Goal: Task Accomplishment & Management: Complete application form

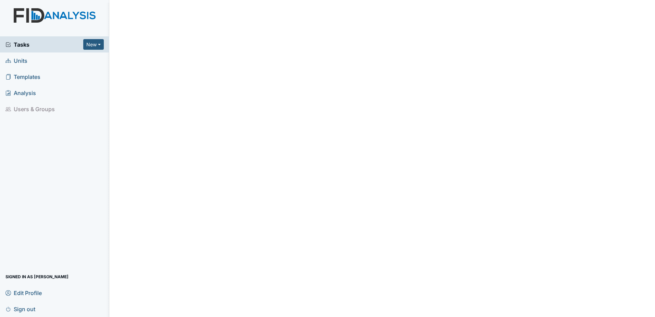
click at [25, 60] on span "Units" at bounding box center [16, 60] width 22 height 11
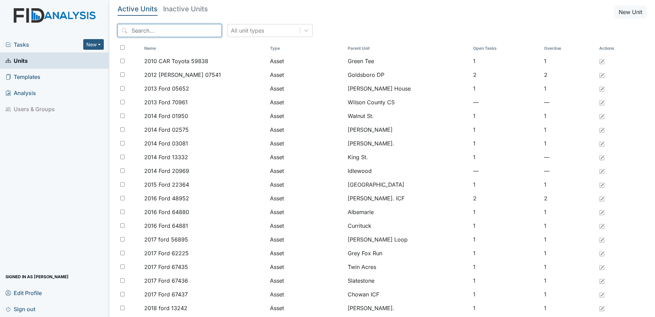
click at [165, 30] on input "search" at bounding box center [170, 30] width 104 height 13
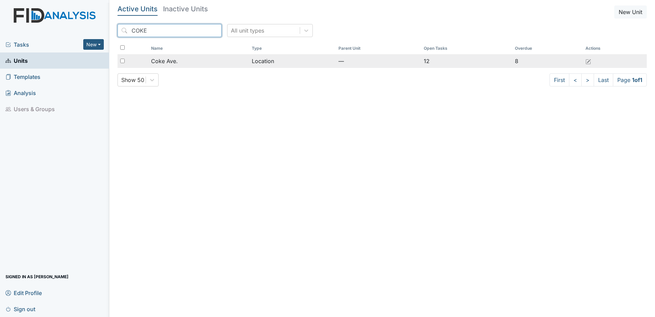
type input "COKE"
click at [223, 66] on td "Coke Ave." at bounding box center [198, 61] width 100 height 14
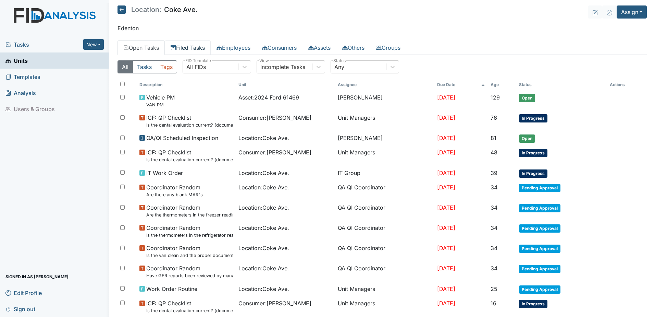
click at [182, 46] on link "Filed Tasks" at bounding box center [188, 47] width 46 height 14
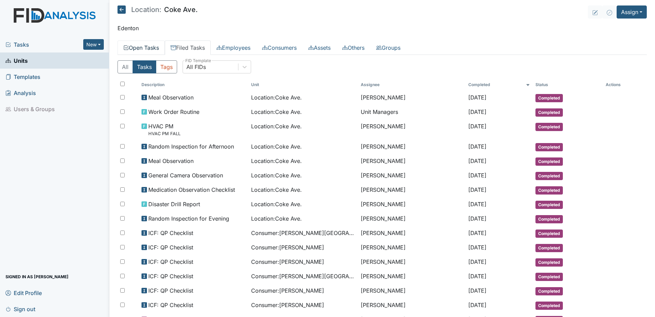
click at [149, 50] on link "Open Tasks" at bounding box center [141, 47] width 47 height 14
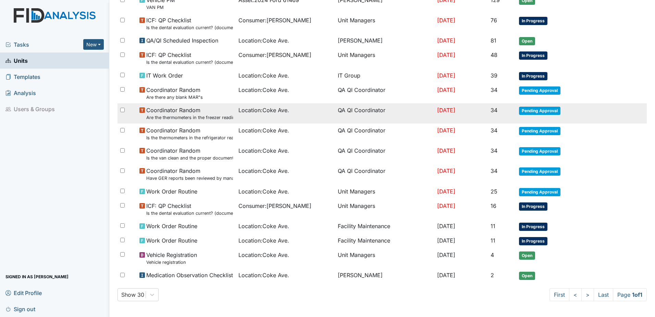
scroll to position [98, 0]
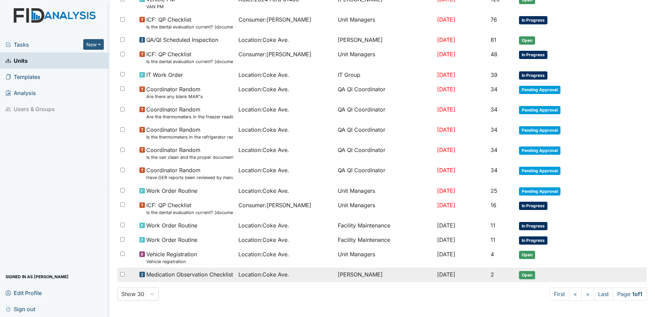
click at [524, 271] on span "Open" at bounding box center [527, 275] width 16 height 8
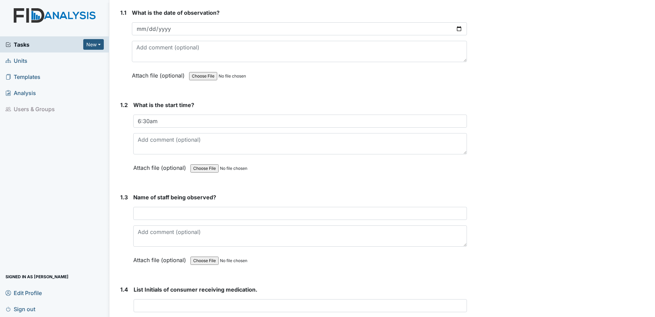
scroll to position [103, 0]
click at [172, 215] on input "text" at bounding box center [300, 212] width 334 height 13
type input "PP"
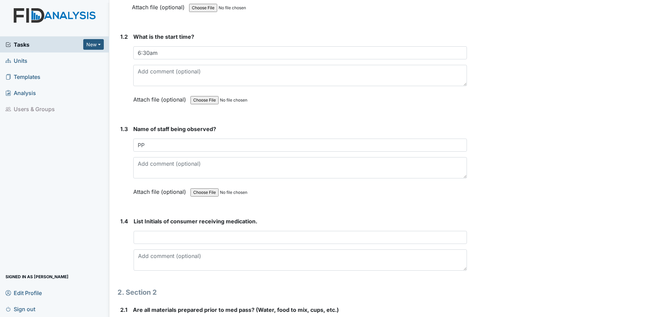
scroll to position [171, 0]
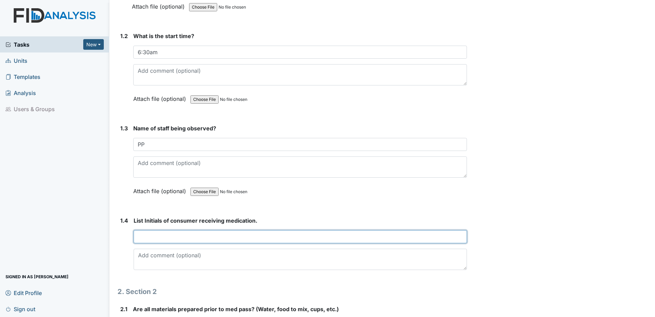
click at [267, 238] on input "text" at bounding box center [301, 236] width 334 height 13
type input "LF, KC"
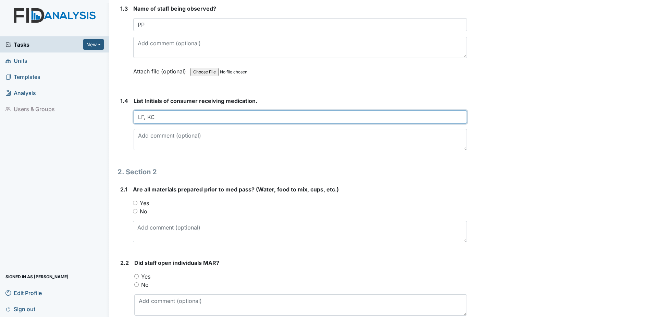
scroll to position [309, 0]
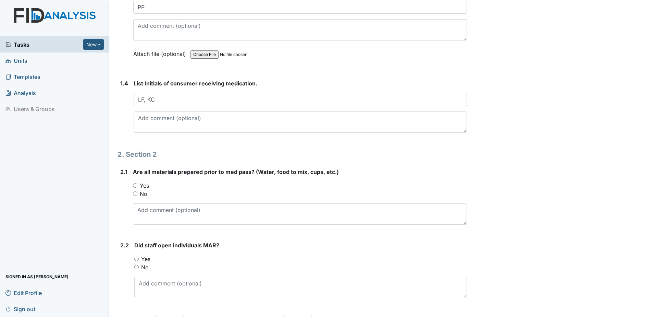
drag, startPoint x: 137, startPoint y: 186, endPoint x: 137, endPoint y: 192, distance: 5.5
click at [137, 186] on div "Yes" at bounding box center [300, 185] width 334 height 8
click at [136, 185] on input "Yes" at bounding box center [135, 185] width 4 height 4
radio input "true"
click at [136, 258] on input "Yes" at bounding box center [136, 258] width 4 height 4
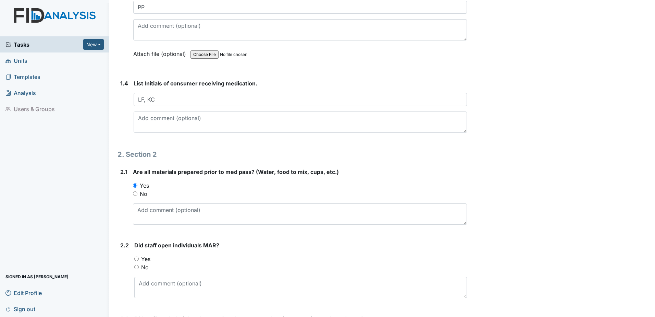
radio input "true"
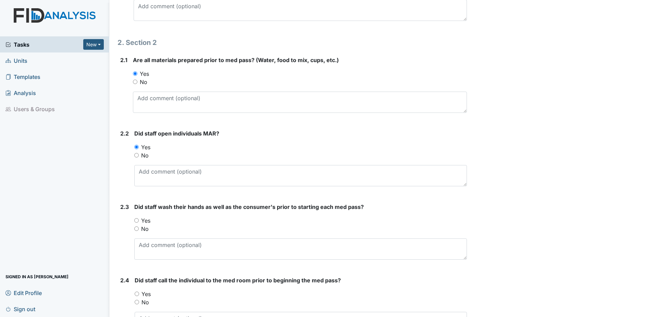
scroll to position [446, 0]
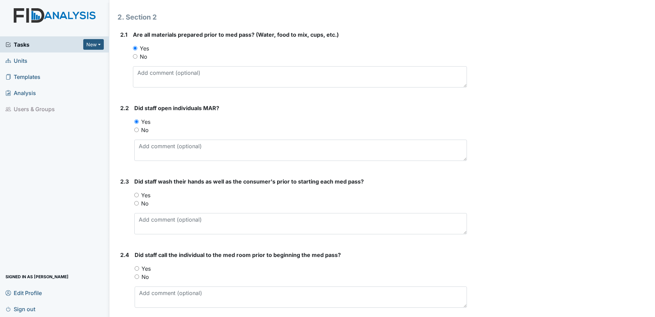
click at [137, 195] on input "Yes" at bounding box center [136, 195] width 4 height 4
radio input "true"
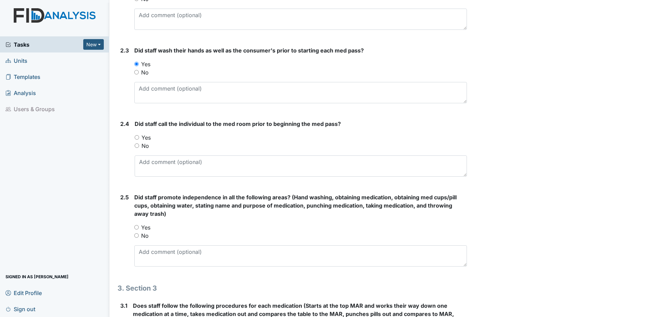
scroll to position [583, 0]
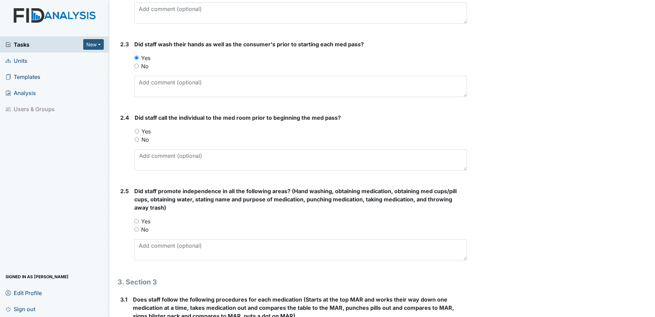
click at [137, 128] on div "Yes" at bounding box center [301, 131] width 333 height 8
click at [137, 132] on input "Yes" at bounding box center [137, 131] width 4 height 4
radio input "true"
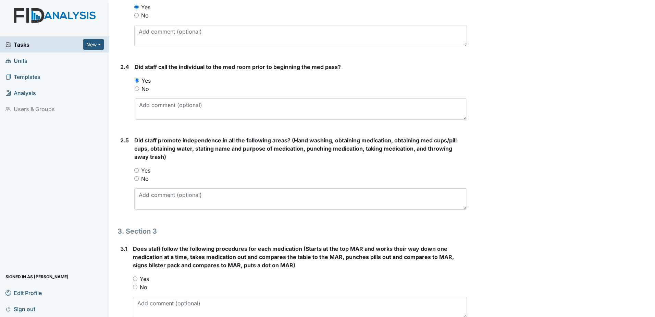
scroll to position [686, 0]
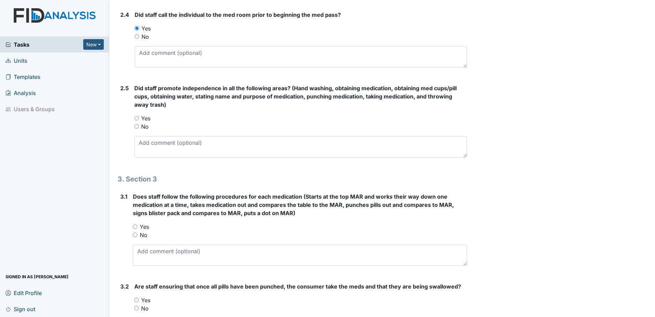
click at [138, 118] on input "Yes" at bounding box center [136, 118] width 4 height 4
radio input "true"
click at [135, 226] on input "Yes" at bounding box center [135, 226] width 4 height 4
radio input "true"
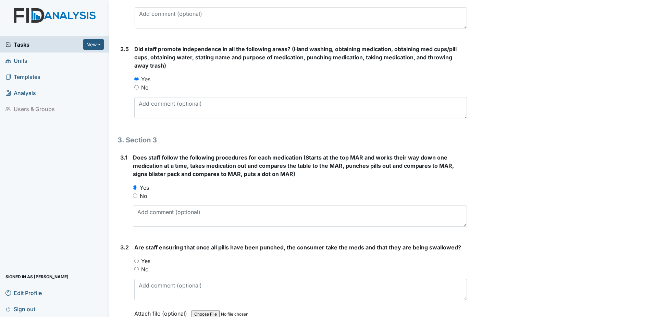
scroll to position [788, 0]
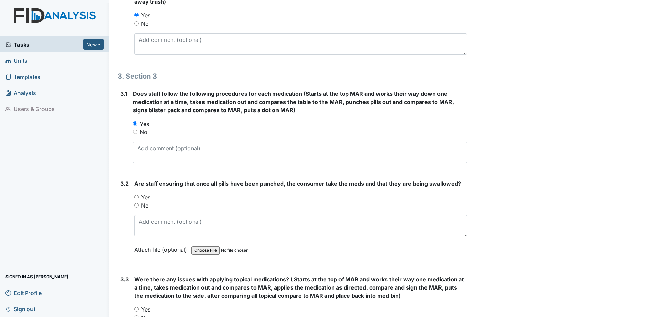
click at [135, 195] on input "Yes" at bounding box center [136, 197] width 4 height 4
radio input "true"
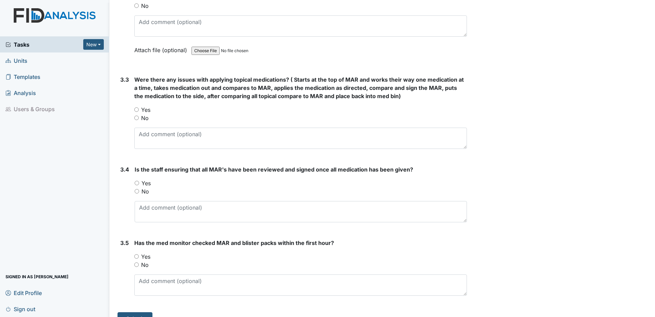
scroll to position [994, 0]
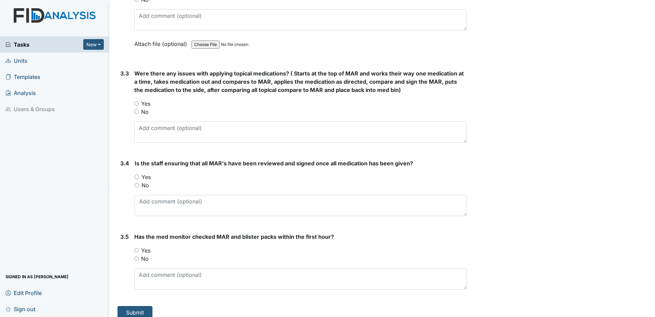
click at [137, 177] on input "Yes" at bounding box center [137, 176] width 4 height 4
radio input "true"
click at [136, 251] on input "Yes" at bounding box center [136, 250] width 4 height 4
radio input "true"
click at [136, 102] on input "Yes" at bounding box center [136, 103] width 4 height 4
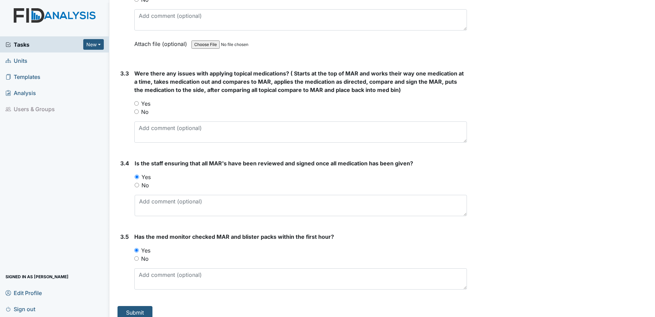
radio input "true"
click at [138, 307] on button "Submit" at bounding box center [135, 312] width 35 height 13
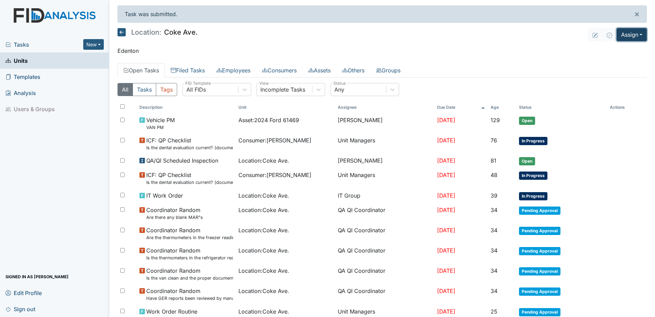
click at [624, 36] on button "Assign" at bounding box center [632, 34] width 30 height 13
click at [597, 48] on link "Assign Form" at bounding box center [616, 50] width 62 height 11
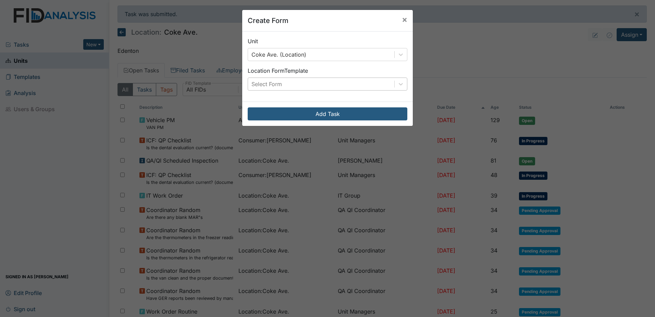
click at [291, 84] on div "Select Form" at bounding box center [321, 84] width 146 height 12
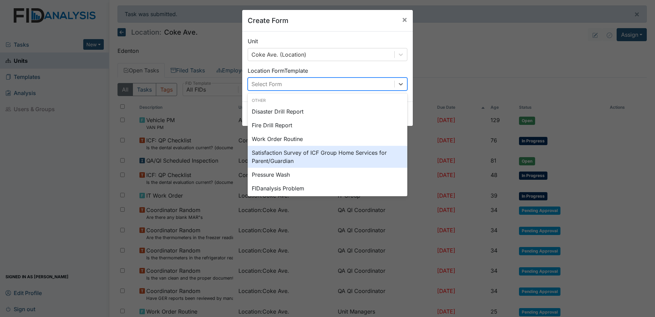
scroll to position [69, 0]
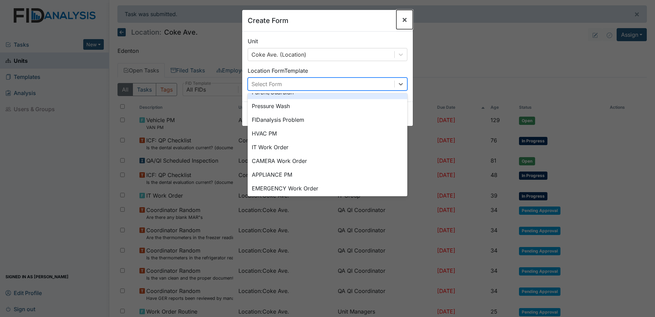
click at [402, 18] on span "×" at bounding box center [404, 19] width 5 height 10
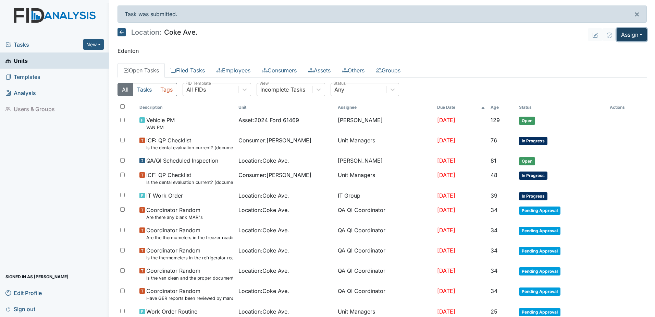
click at [624, 37] on button "Assign" at bounding box center [632, 34] width 30 height 13
click at [611, 49] on link "Assign Form" at bounding box center [616, 50] width 62 height 11
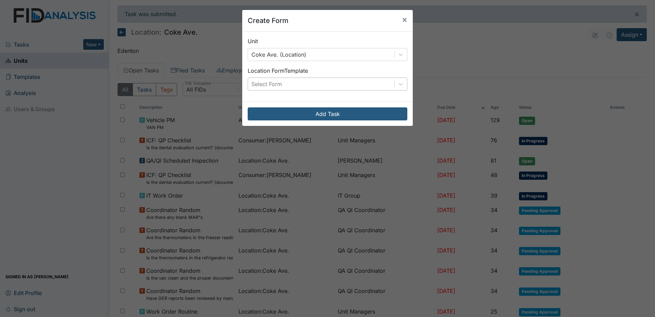
click at [263, 83] on div "Select Form" at bounding box center [267, 84] width 31 height 8
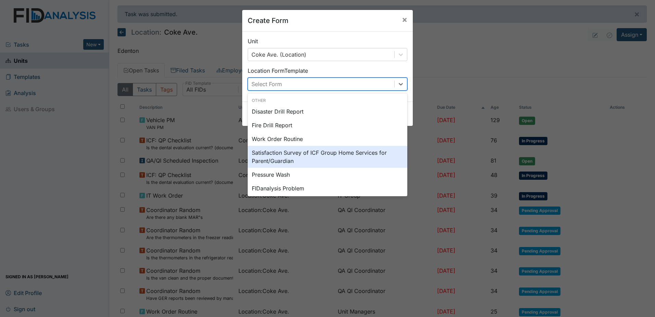
scroll to position [85, 0]
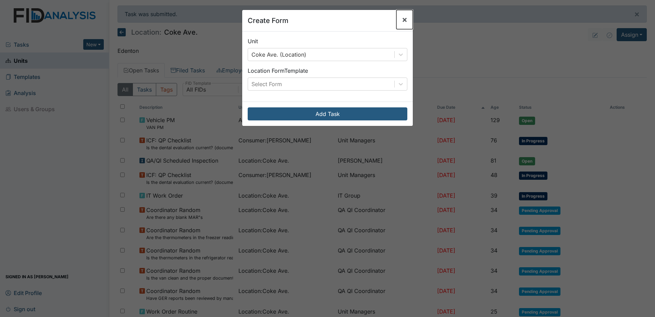
click at [405, 20] on span "×" at bounding box center [404, 19] width 5 height 10
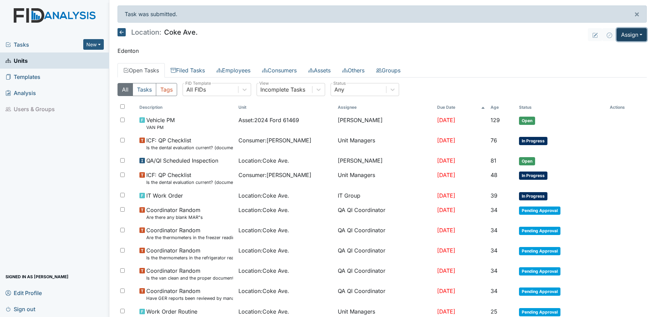
click at [619, 33] on button "Assign" at bounding box center [632, 34] width 30 height 13
click at [618, 59] on link "Assign Inspection" at bounding box center [616, 61] width 62 height 11
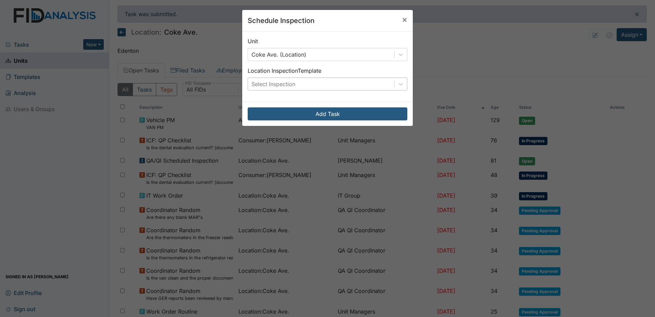
click at [286, 85] on div "Select Inspection" at bounding box center [274, 84] width 44 height 8
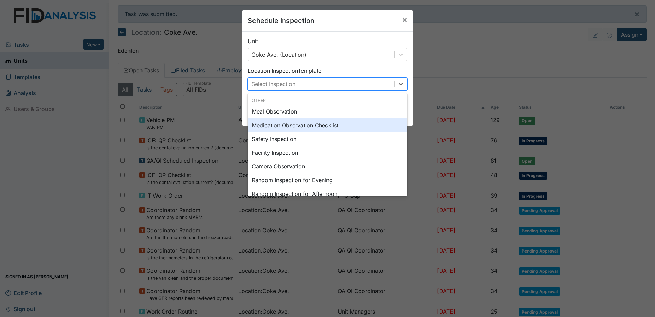
click at [283, 122] on div "Medication Observation Checklist" at bounding box center [328, 125] width 160 height 14
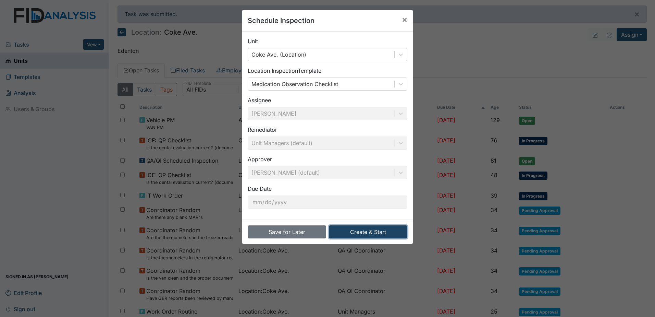
click at [375, 232] on button "Create & Start" at bounding box center [368, 231] width 78 height 13
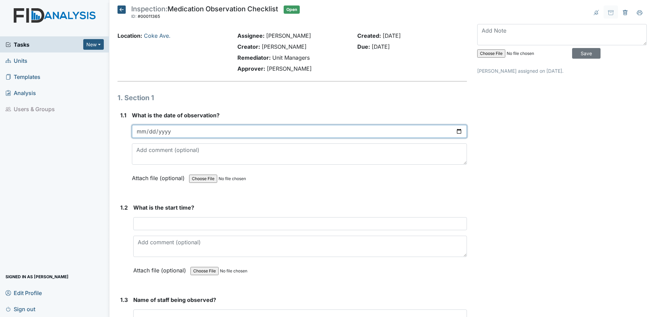
click at [458, 129] on input "date" at bounding box center [299, 131] width 335 height 13
type input "[DATE]"
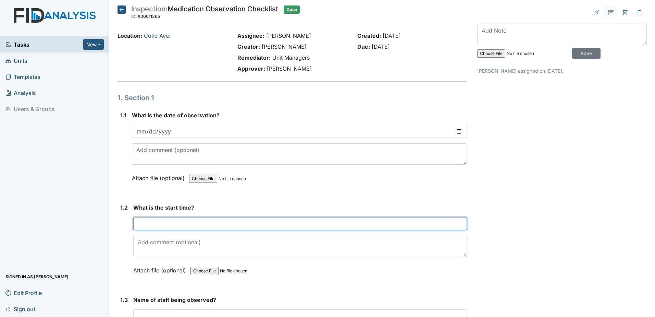
click at [159, 220] on input "text" at bounding box center [300, 223] width 334 height 13
type input "6:35AM"
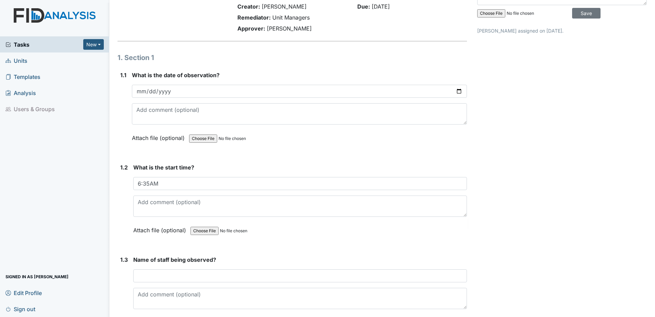
scroll to position [103, 0]
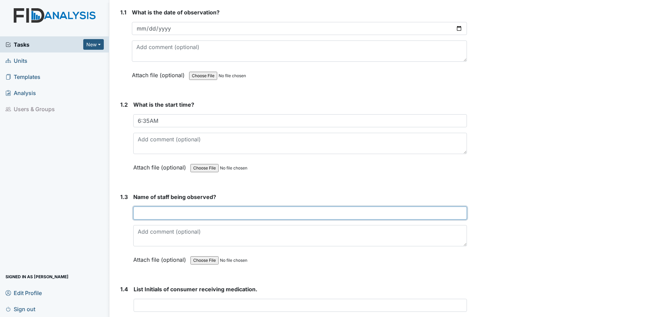
click at [153, 210] on input "text" at bounding box center [300, 212] width 334 height 13
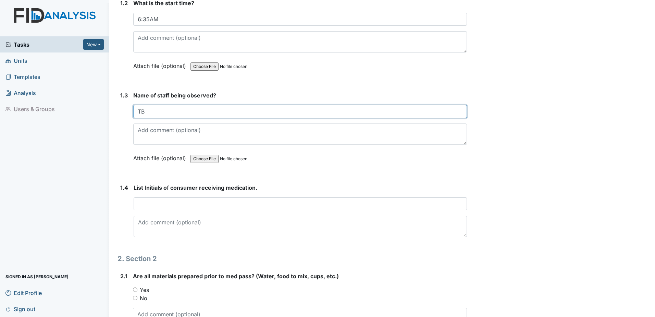
scroll to position [206, 0]
type input "TB"
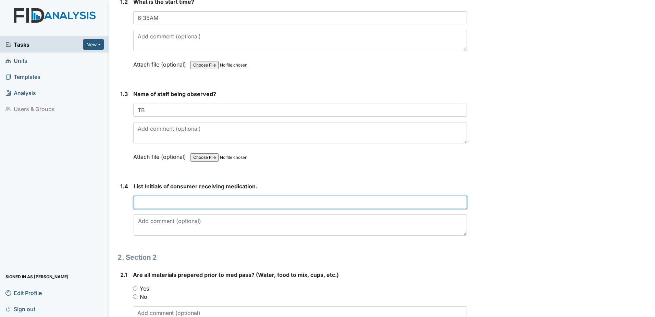
click at [154, 206] on input "text" at bounding box center [301, 202] width 334 height 13
click at [165, 201] on input "LM, VH," at bounding box center [301, 202] width 334 height 13
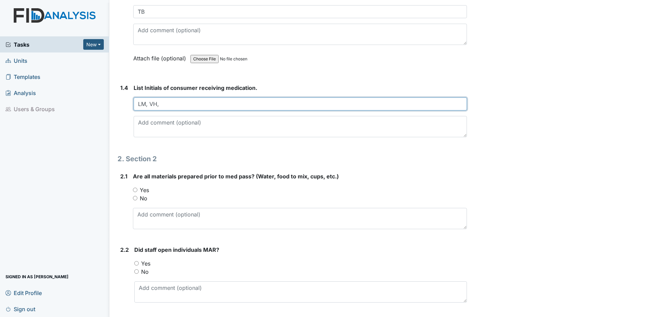
scroll to position [309, 0]
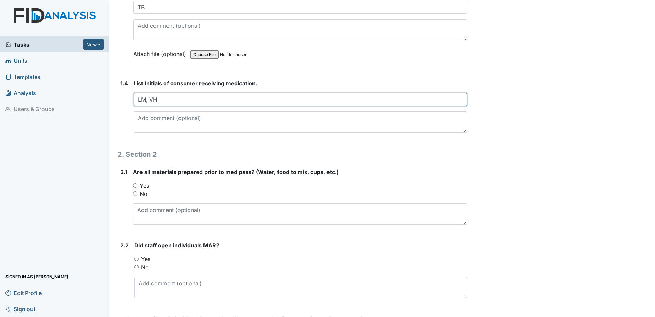
type input "LM, VH,"
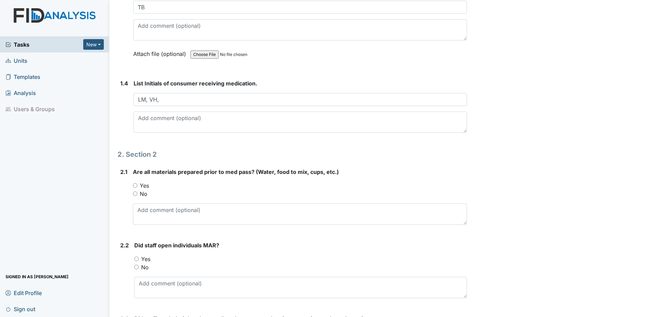
click at [134, 183] on input "Yes" at bounding box center [135, 185] width 4 height 4
radio input "true"
click at [135, 258] on input "Yes" at bounding box center [136, 258] width 4 height 4
radio input "true"
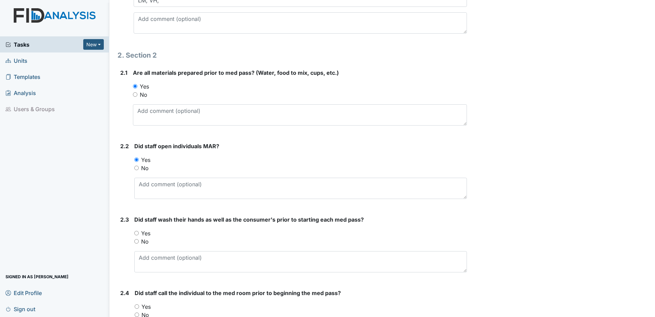
scroll to position [411, 0]
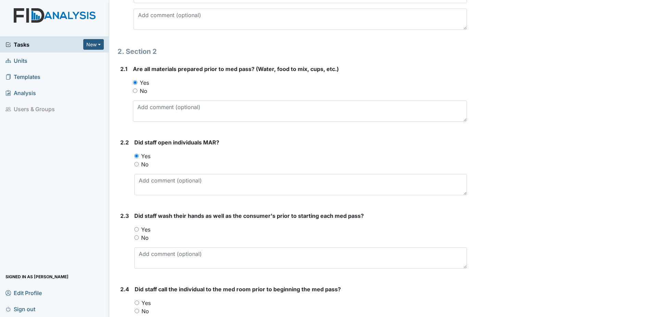
click at [137, 228] on input "Yes" at bounding box center [136, 229] width 4 height 4
radio input "true"
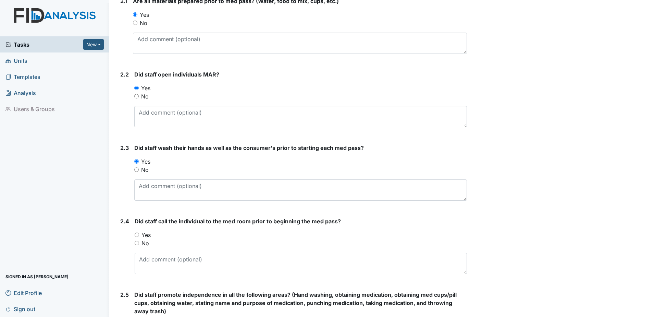
scroll to position [480, 0]
click at [136, 233] on input "Yes" at bounding box center [137, 234] width 4 height 4
radio input "true"
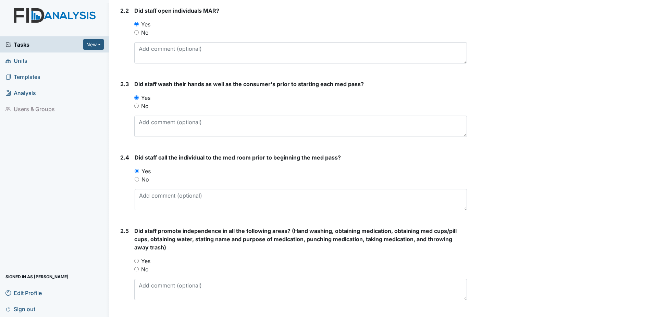
scroll to position [548, 0]
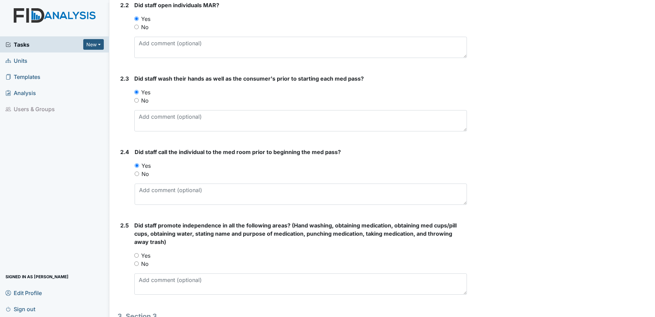
click at [137, 254] on input "Yes" at bounding box center [136, 255] width 4 height 4
radio input "true"
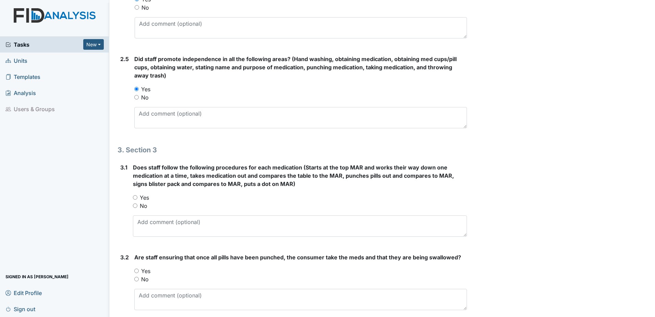
scroll to position [720, 0]
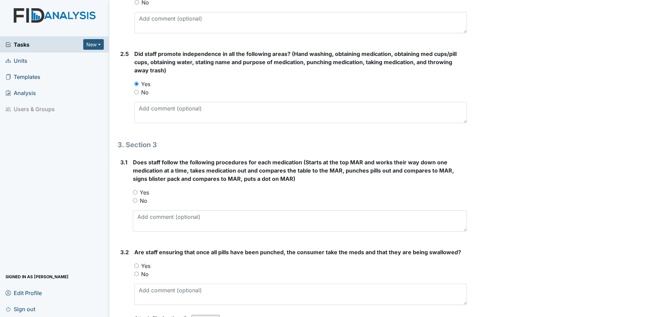
click at [136, 191] on input "Yes" at bounding box center [135, 192] width 4 height 4
radio input "true"
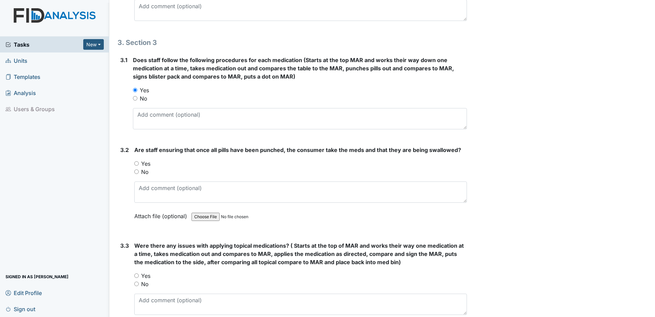
scroll to position [823, 0]
click at [135, 162] on input "Yes" at bounding box center [136, 162] width 4 height 4
radio input "true"
click at [137, 273] on div "Yes" at bounding box center [300, 275] width 333 height 8
click at [136, 275] on input "Yes" at bounding box center [136, 275] width 4 height 4
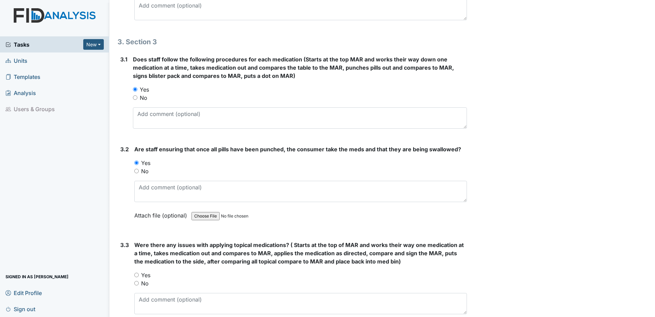
radio input "true"
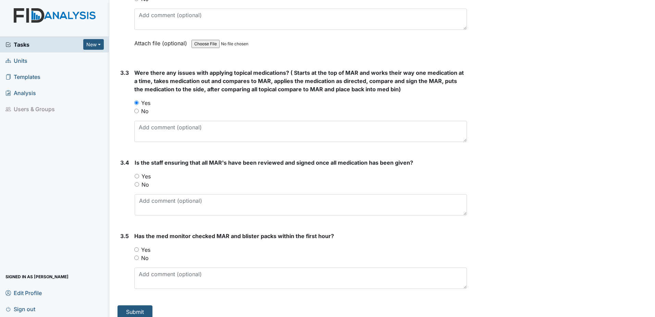
scroll to position [1002, 0]
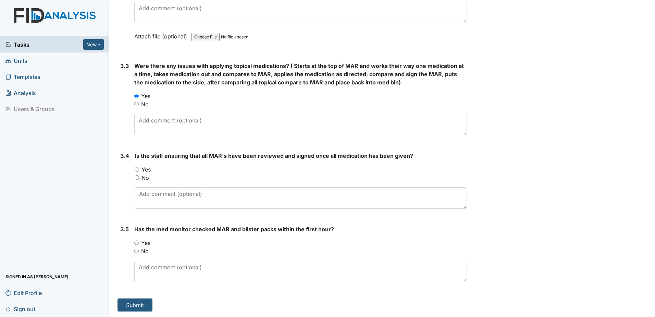
click at [138, 169] on input "Yes" at bounding box center [137, 169] width 4 height 4
radio input "true"
click at [133, 240] on div "3.5 Has the med monitor checked MAR and blister packs within the first hour? Yo…" at bounding box center [293, 256] width 350 height 62
click at [136, 241] on input "Yes" at bounding box center [136, 242] width 4 height 4
radio input "true"
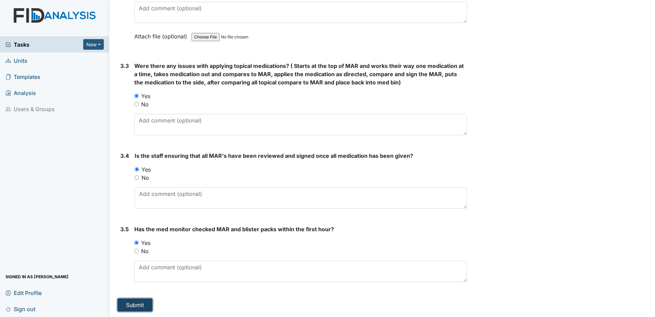
click at [137, 300] on button "Submit" at bounding box center [135, 304] width 35 height 13
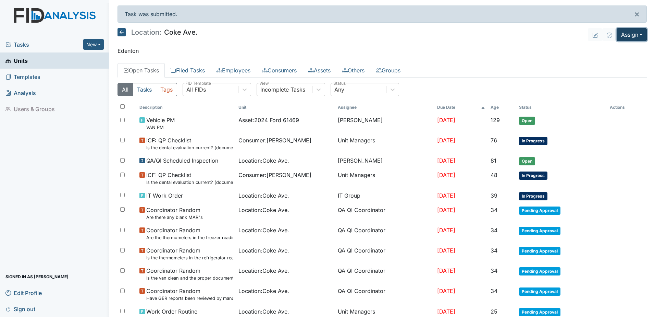
click at [627, 36] on button "Assign" at bounding box center [632, 34] width 30 height 13
click at [609, 62] on link "Assign Inspection" at bounding box center [616, 61] width 62 height 11
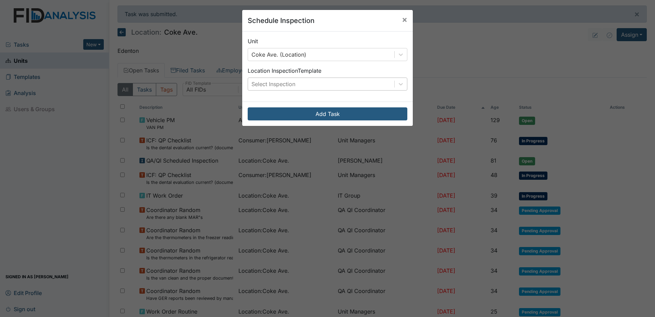
click at [277, 87] on div "Select Inspection" at bounding box center [274, 84] width 44 height 8
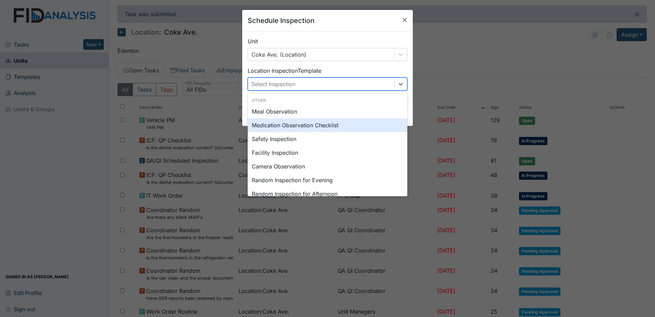
click at [275, 122] on div "Medication Observation Checklist" at bounding box center [328, 125] width 160 height 14
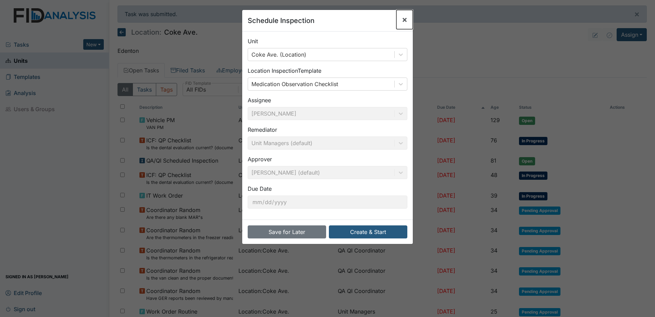
click at [402, 17] on span "×" at bounding box center [404, 19] width 5 height 10
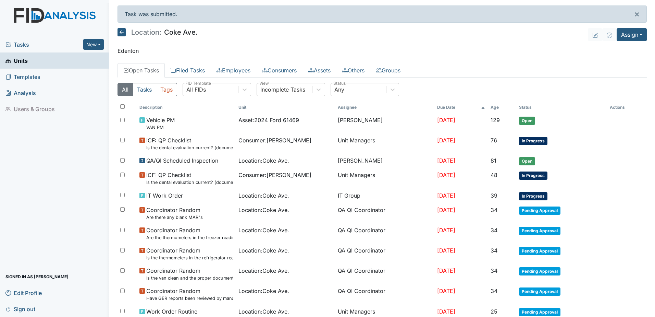
click at [196, 62] on main "Task was submitted. × Location: Coke Ave. Assign Assign Form Assign Inspection …" at bounding box center [382, 158] width 546 height 317
click at [194, 67] on link "Filed Tasks" at bounding box center [188, 70] width 46 height 14
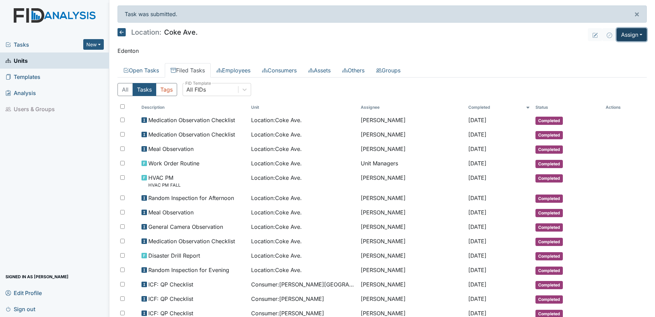
click at [628, 33] on button "Assign" at bounding box center [632, 34] width 30 height 13
click at [627, 61] on link "Assign Inspection" at bounding box center [616, 61] width 62 height 11
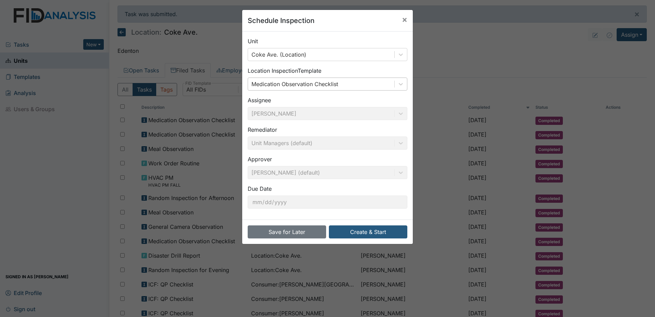
click at [282, 86] on div "Medication Observation Checklist" at bounding box center [295, 84] width 87 height 8
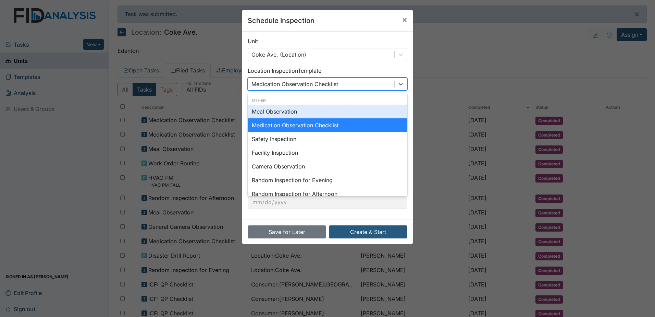
click at [269, 111] on div "Meal Observation" at bounding box center [328, 112] width 160 height 14
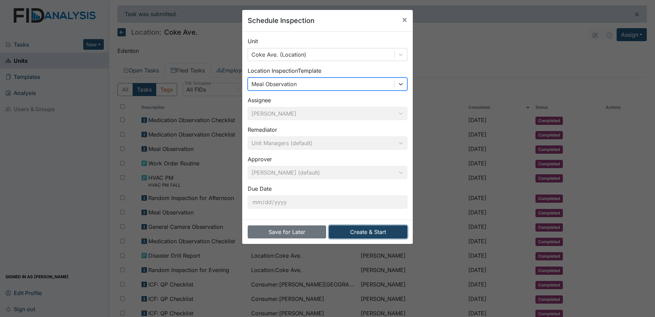
click at [359, 228] on button "Create & Start" at bounding box center [368, 231] width 78 height 13
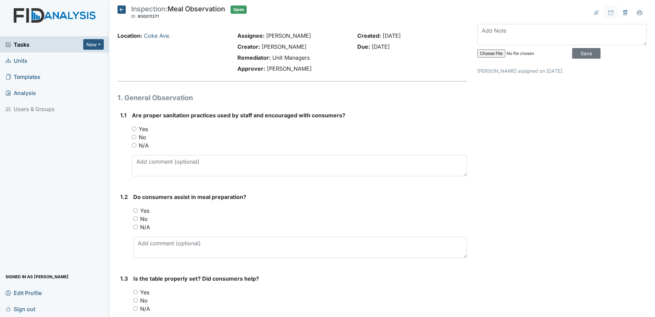
click at [134, 128] on input "Yes" at bounding box center [134, 128] width 4 height 4
radio input "true"
click at [136, 208] on input "Yes" at bounding box center [135, 210] width 4 height 4
radio input "true"
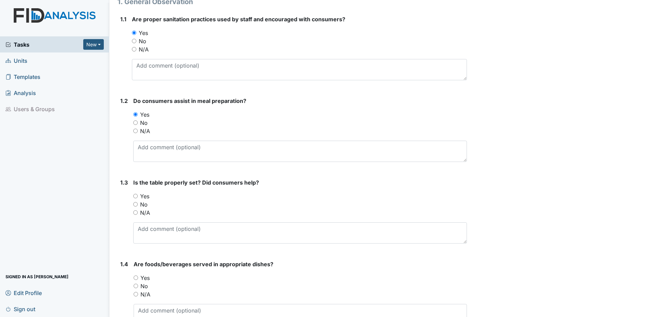
scroll to position [103, 0]
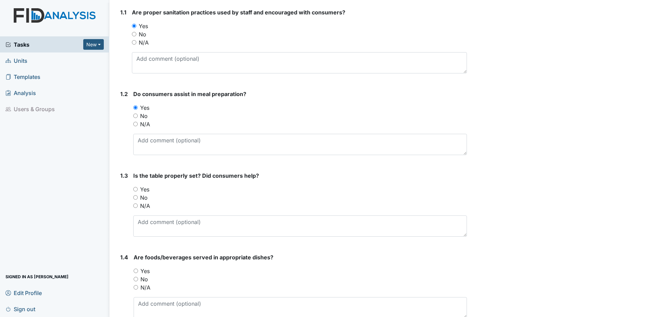
click at [135, 188] on input "Yes" at bounding box center [135, 189] width 4 height 4
radio input "true"
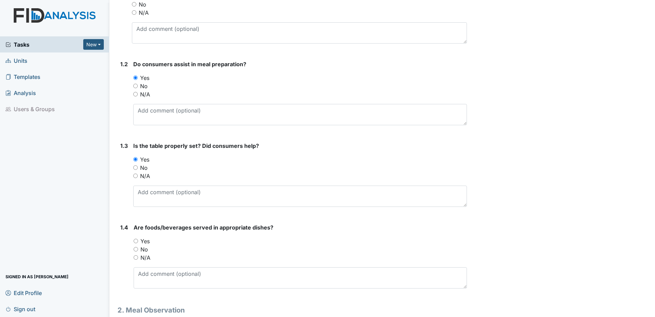
scroll to position [206, 0]
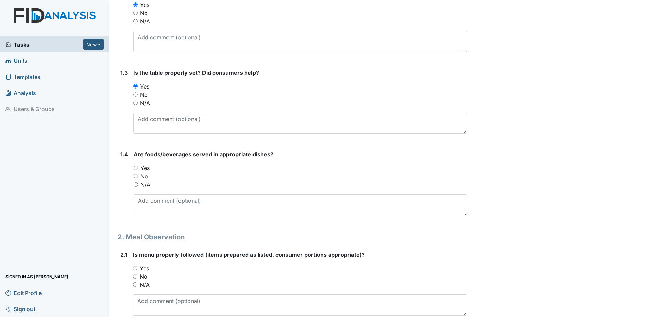
click at [136, 166] on input "Yes" at bounding box center [136, 168] width 4 height 4
radio input "true"
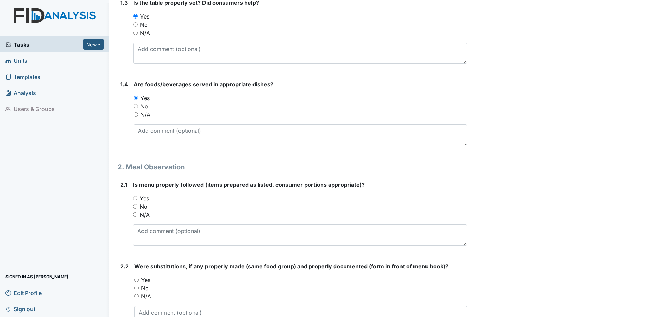
scroll to position [309, 0]
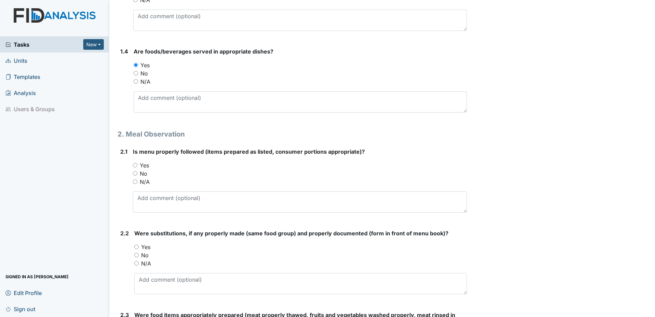
click at [135, 165] on input "Yes" at bounding box center [135, 165] width 4 height 4
radio input "true"
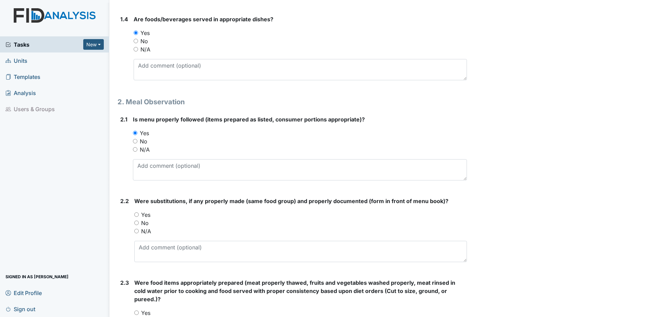
scroll to position [377, 0]
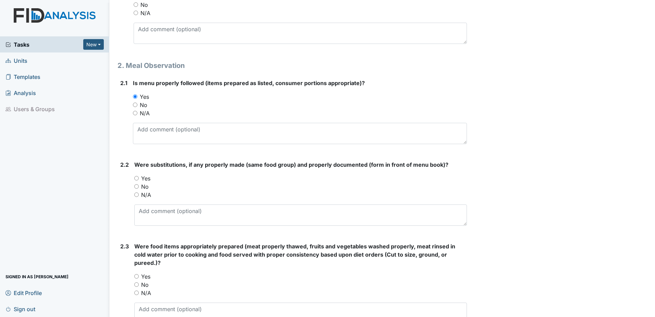
click at [142, 184] on label "No" at bounding box center [145, 186] width 8 height 8
click at [139, 184] on input "No" at bounding box center [136, 186] width 4 height 4
radio input "true"
click at [138, 178] on input "Yes" at bounding box center [136, 178] width 4 height 4
radio input "true"
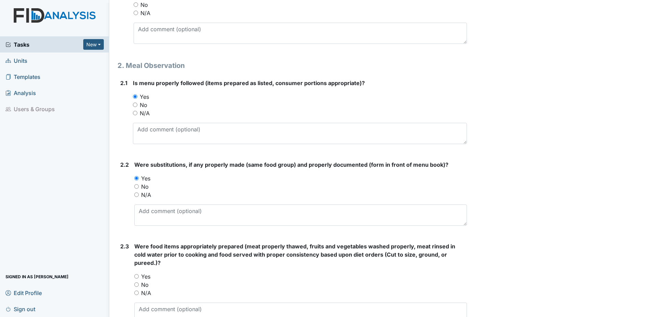
click at [137, 187] on input "No" at bounding box center [136, 186] width 4 height 4
radio input "true"
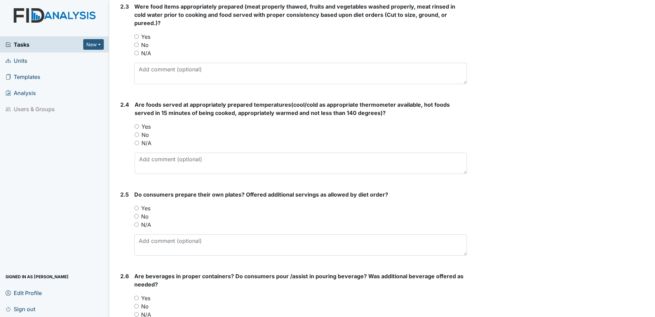
scroll to position [617, 0]
click at [136, 205] on input "Yes" at bounding box center [136, 207] width 4 height 4
radio input "true"
click at [138, 124] on input "Yes" at bounding box center [137, 126] width 4 height 4
radio input "true"
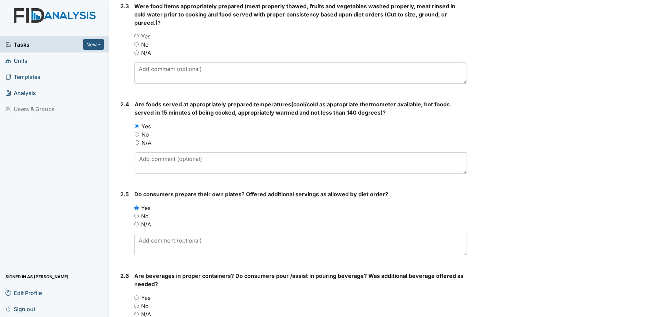
click at [136, 34] on input "Yes" at bounding box center [136, 36] width 4 height 4
radio input "true"
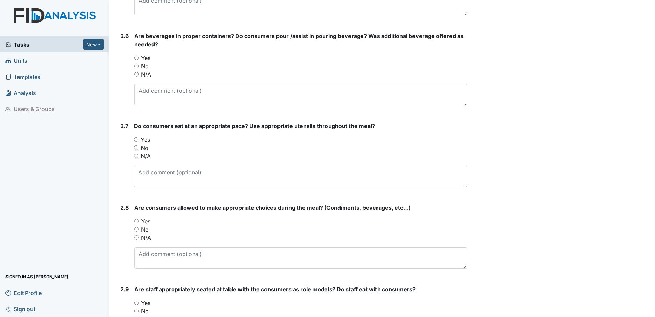
scroll to position [857, 0]
click at [137, 55] on input "Yes" at bounding box center [136, 57] width 4 height 4
radio input "true"
click at [136, 137] on input "Yes" at bounding box center [136, 139] width 4 height 4
radio input "true"
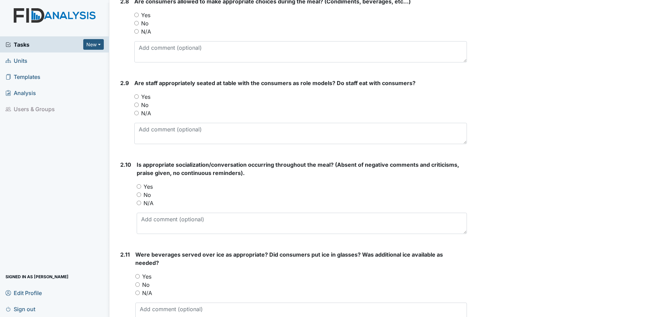
scroll to position [1028, 0]
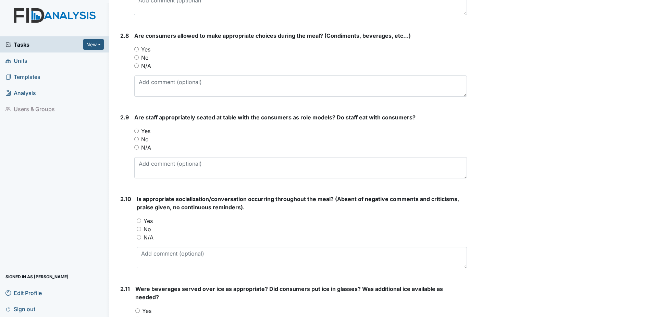
click at [137, 47] on input "Yes" at bounding box center [136, 49] width 4 height 4
radio input "true"
click at [137, 129] on input "Yes" at bounding box center [136, 131] width 4 height 4
radio input "true"
click at [137, 218] on input "Yes" at bounding box center [139, 220] width 4 height 4
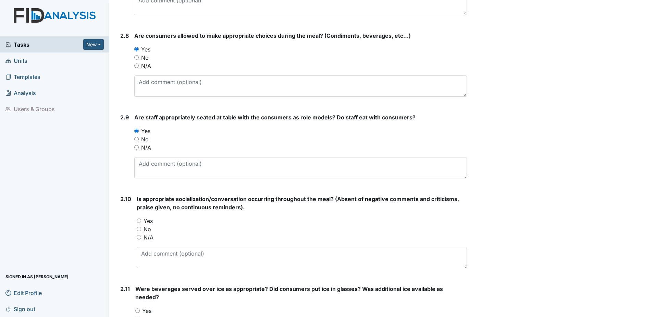
radio input "true"
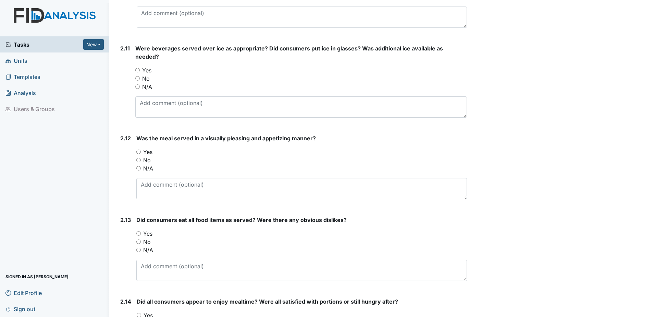
scroll to position [1303, 0]
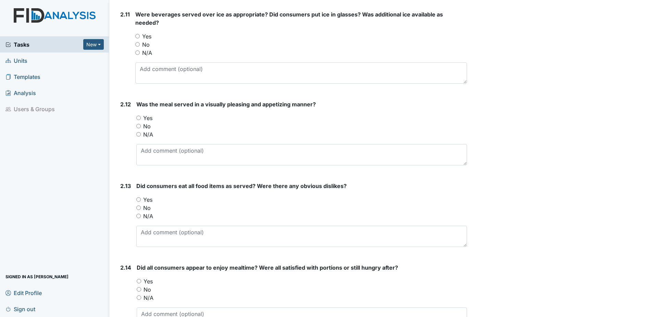
click at [138, 34] on input "Yes" at bounding box center [137, 36] width 4 height 4
radio input "true"
click at [138, 114] on div "Yes" at bounding box center [301, 118] width 331 height 8
click at [139, 116] on input "Yes" at bounding box center [138, 118] width 4 height 4
radio input "true"
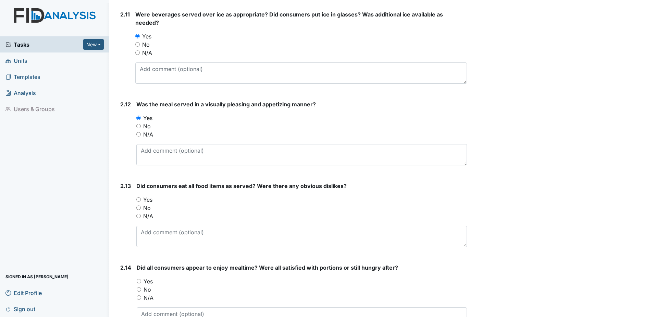
click at [140, 197] on input "Yes" at bounding box center [138, 199] width 4 height 4
radio input "true"
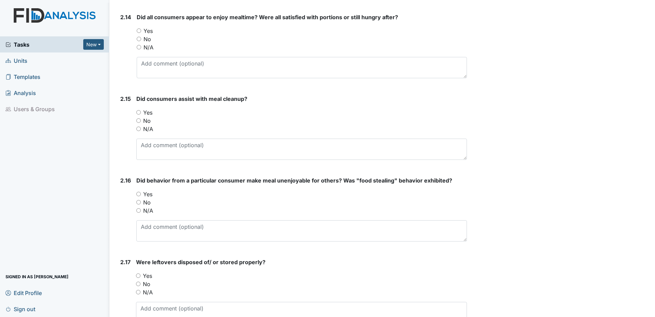
scroll to position [1543, 0]
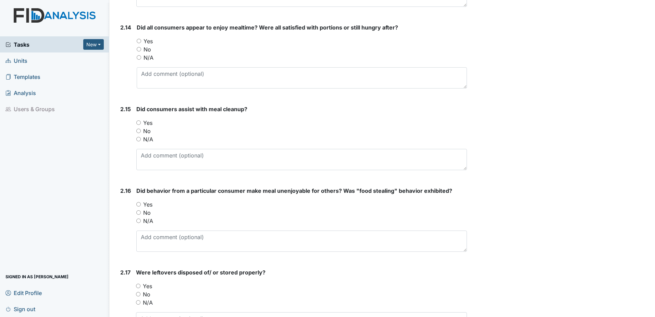
click at [139, 39] on input "Yes" at bounding box center [139, 41] width 4 height 4
radio input "true"
click at [144, 119] on label "Yes" at bounding box center [147, 123] width 9 height 8
click at [141, 120] on input "Yes" at bounding box center [138, 122] width 4 height 4
radio input "true"
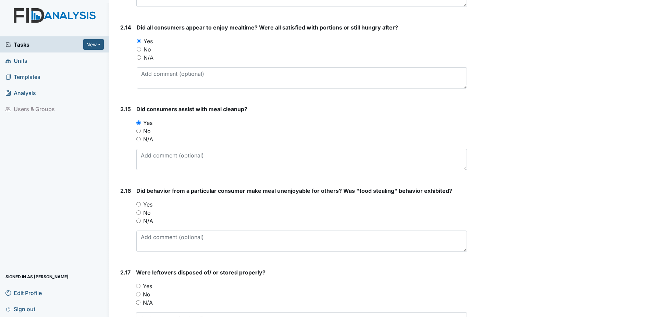
click at [138, 202] on input "Yes" at bounding box center [138, 204] width 4 height 4
radio input "true"
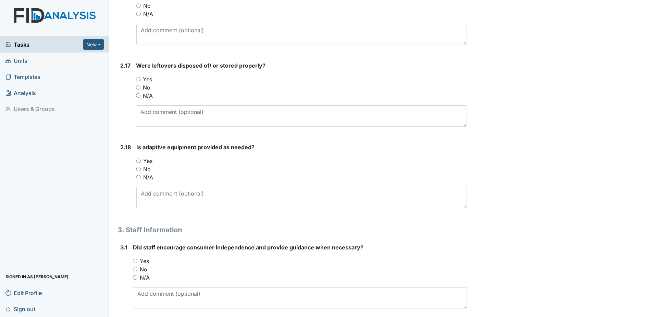
scroll to position [1782, 0]
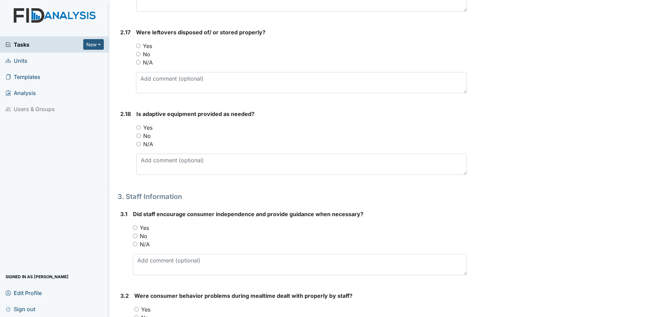
click at [138, 44] on input "Yes" at bounding box center [138, 46] width 4 height 4
radio input "true"
click at [143, 123] on label "Yes" at bounding box center [147, 127] width 9 height 8
click at [141, 125] on input "Yes" at bounding box center [138, 127] width 4 height 4
radio input "true"
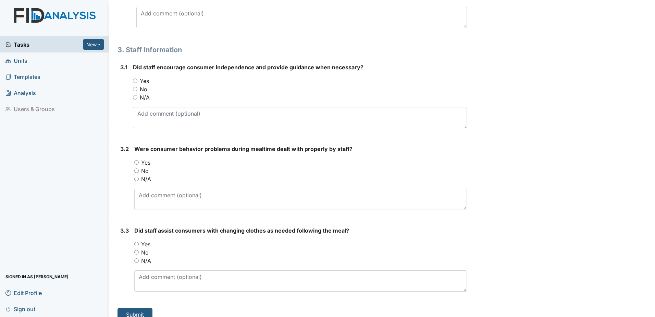
scroll to position [1931, 0]
click at [136, 240] on input "Yes" at bounding box center [136, 242] width 4 height 4
radio input "true"
click at [136, 159] on input "Yes" at bounding box center [136, 161] width 4 height 4
radio input "true"
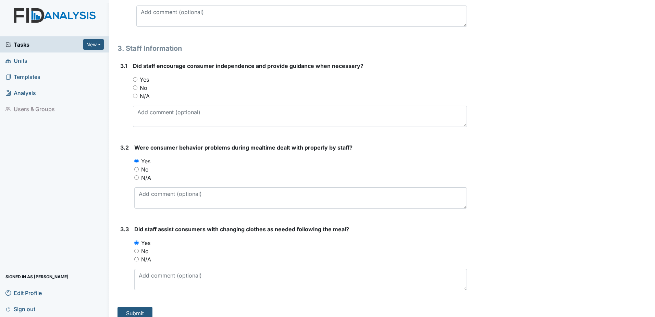
click at [135, 77] on input "Yes" at bounding box center [135, 79] width 4 height 4
radio input "true"
click at [137, 306] on button "Submit" at bounding box center [135, 312] width 35 height 13
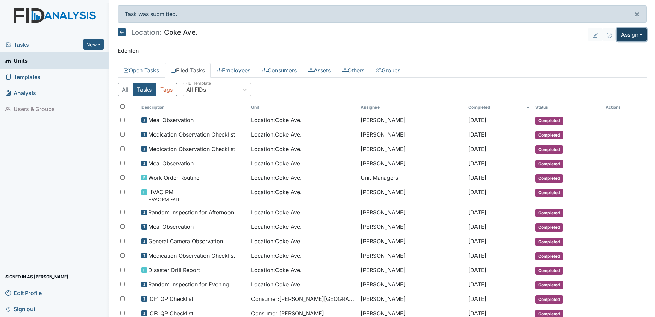
click at [630, 32] on button "Assign" at bounding box center [632, 34] width 30 height 13
click at [615, 59] on link "Assign Inspection" at bounding box center [616, 61] width 62 height 11
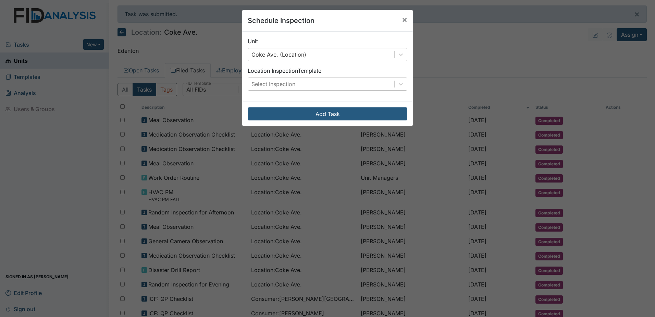
click at [349, 87] on div "Select Inspection" at bounding box center [321, 84] width 146 height 12
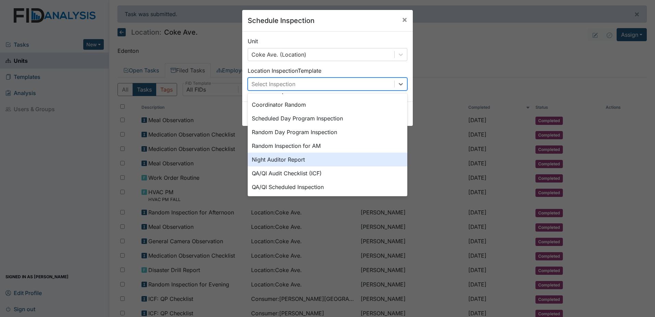
scroll to position [118, 0]
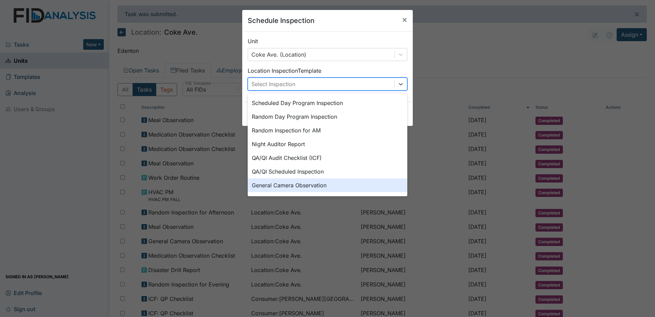
click at [316, 184] on div "General Camera Observation" at bounding box center [328, 185] width 160 height 14
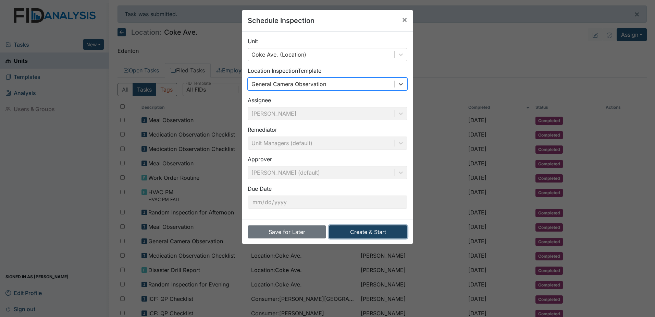
click at [367, 227] on button "Create & Start" at bounding box center [368, 231] width 78 height 13
